Goal: Task Accomplishment & Management: Manage account settings

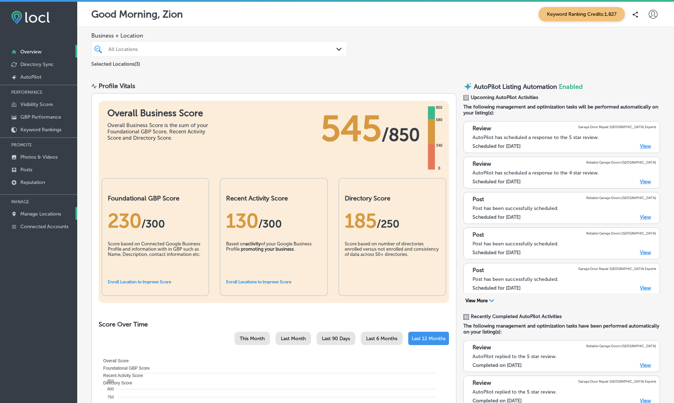
click at [38, 216] on p "Manage Locations" at bounding box center [40, 214] width 41 height 6
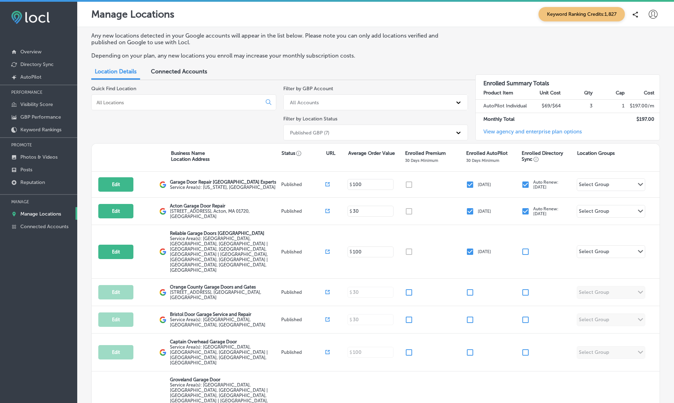
click at [196, 97] on div at bounding box center [183, 102] width 185 height 16
click at [179, 97] on div at bounding box center [183, 102] width 185 height 16
click at [137, 101] on input at bounding box center [178, 102] width 164 height 6
paste input "Acton Garage Door Repair"
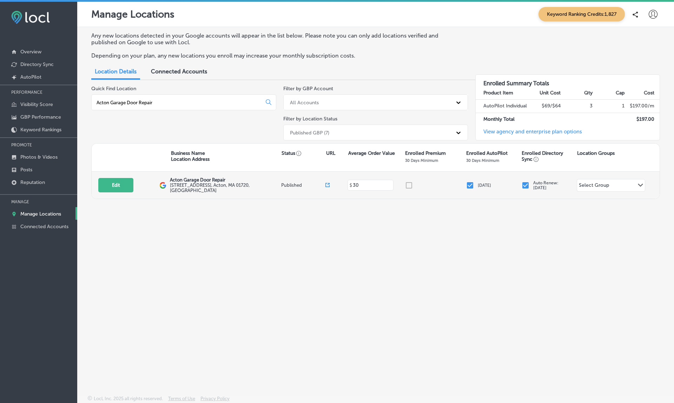
type input "Acton Garage Door Repair"
click at [326, 183] on icon at bounding box center [328, 185] width 4 height 4
click at [114, 185] on button "Edit" at bounding box center [115, 185] width 35 height 14
select select "US"
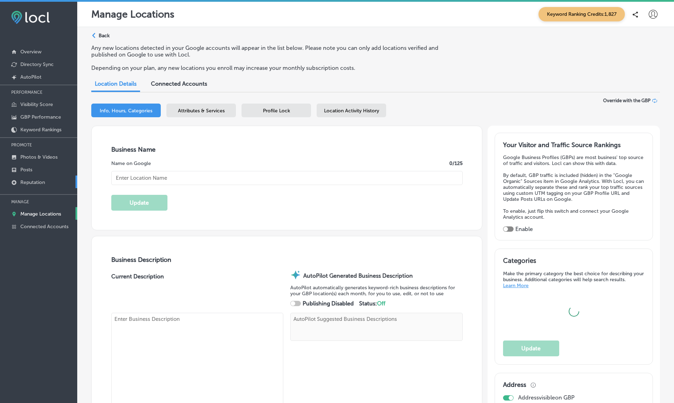
type input "Acton Garage Door Repair"
type textarea "Acton Garage Door Repair delivers expert solutions for garage owners seeking de…"
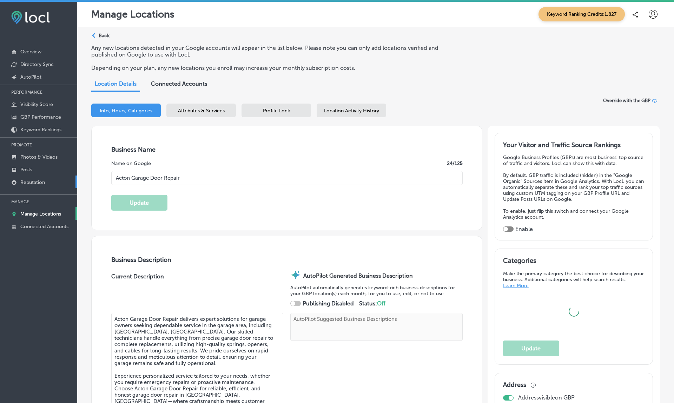
type textarea "Acton Garage Door Repair delivers expert solutions for garage owners seeking de…"
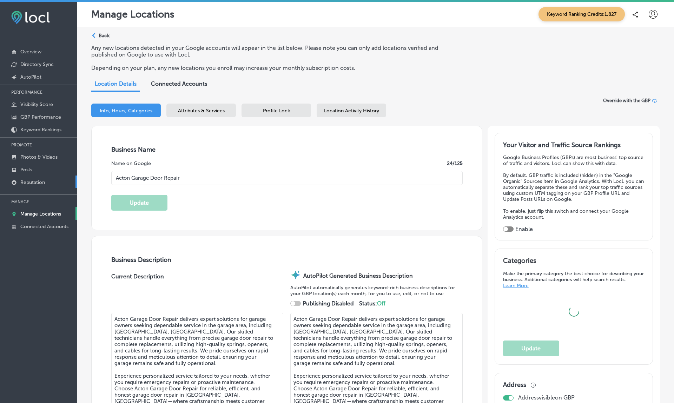
type input "[STREET_ADDRESS]"
type input "Acton"
type input "01720"
type input "US"
type input "[URL][DOMAIN_NAME]"
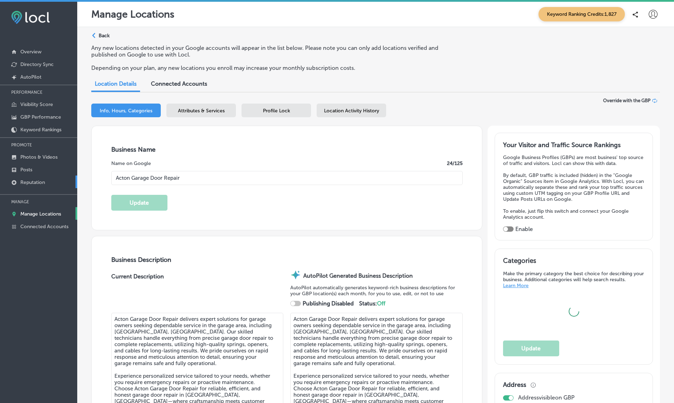
type input "[PHONE_NUMBER]"
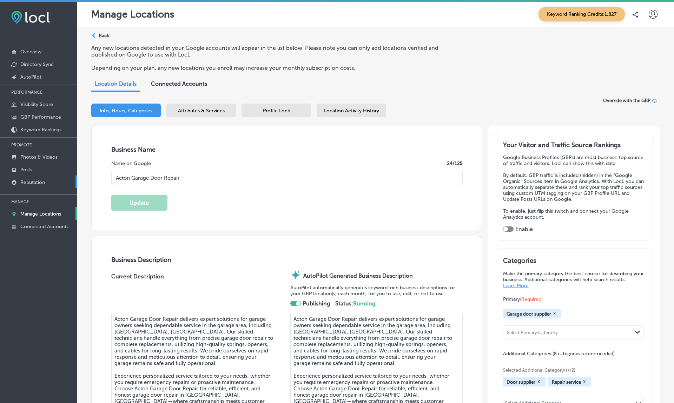
checkbox input "true"
click at [32, 182] on p "Reputation" at bounding box center [32, 183] width 25 height 6
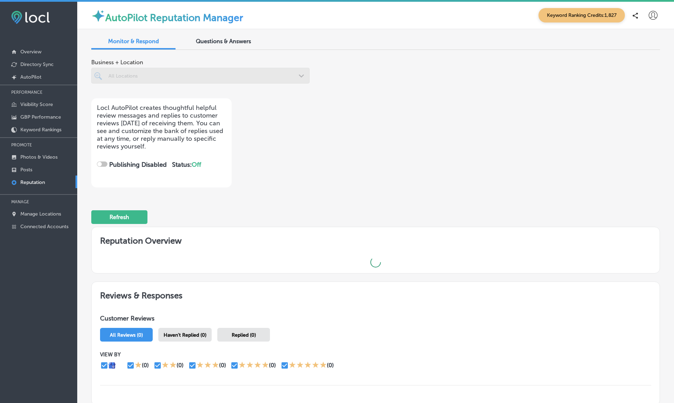
checkbox input "true"
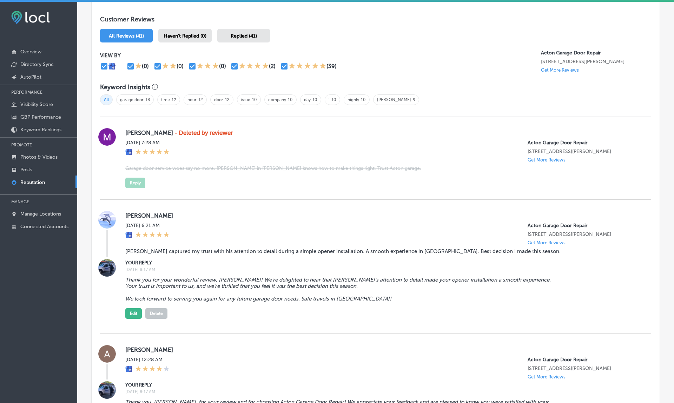
scroll to position [412, 0]
